Goal: Information Seeking & Learning: Learn about a topic

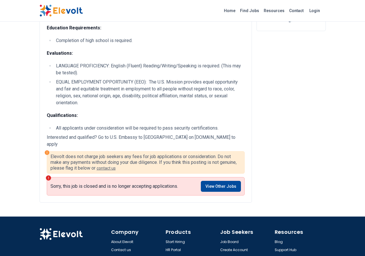
scroll to position [169, 0]
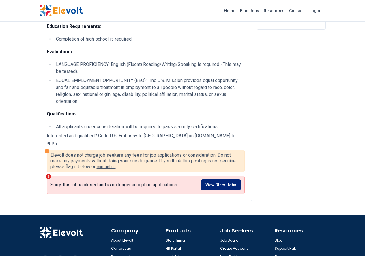
click at [231, 180] on link "View Other Jobs" at bounding box center [221, 185] width 40 height 11
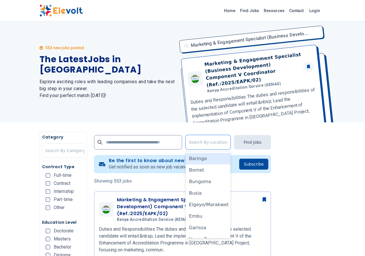
click at [237, 93] on div "Marketing & Engagement Specialist (Business Develo... Marketing & Engagement Sp…" at bounding box center [251, 72] width 150 height 101
click at [114, 82] on h2 "Explore exciting roles with leading companies and take the next big step in you…" at bounding box center [108, 88] width 136 height 21
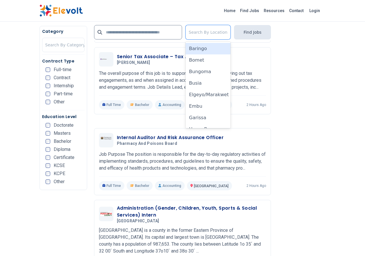
scroll to position [1067, 0]
